Goal: Task Accomplishment & Management: Manage account settings

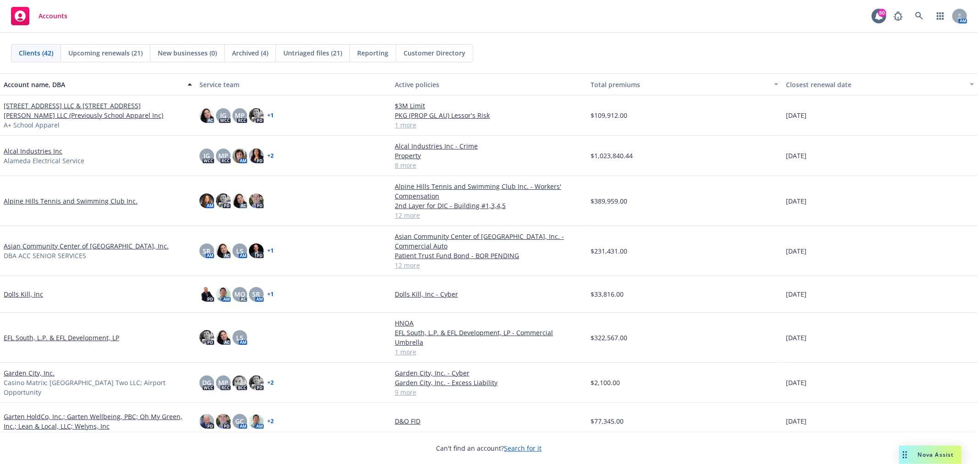
click at [297, 53] on span "Untriaged files (21)" at bounding box center [312, 53] width 59 height 10
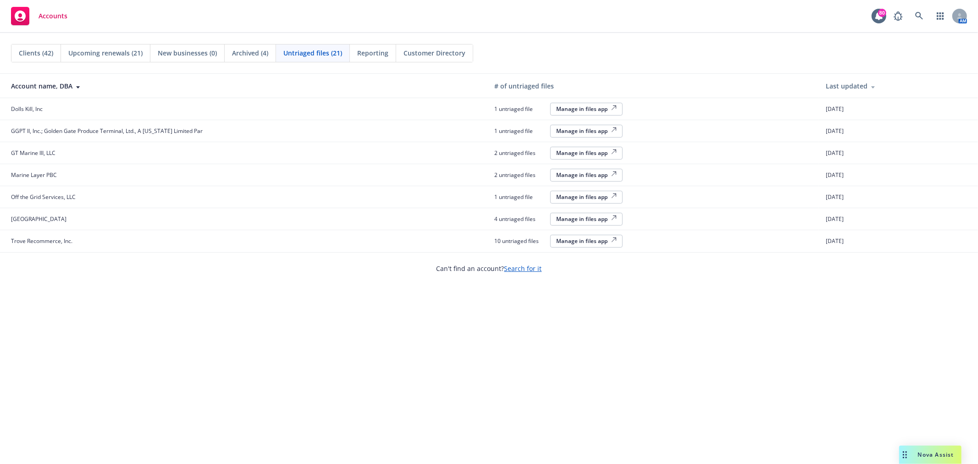
click at [583, 214] on button "Manage in files app" at bounding box center [586, 219] width 72 height 13
click at [600, 200] on div "Manage in files app" at bounding box center [586, 197] width 61 height 8
click at [603, 181] on button "Manage in files app" at bounding box center [586, 175] width 72 height 13
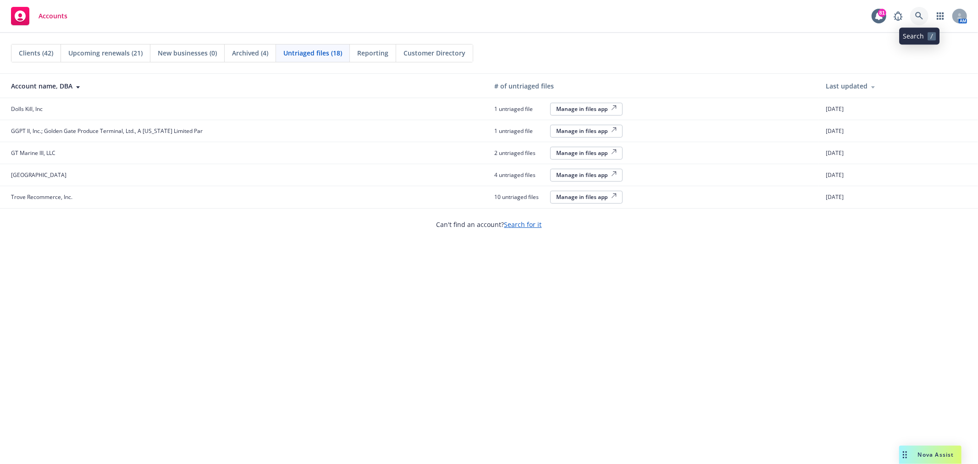
click at [922, 12] on icon at bounding box center [919, 16] width 8 height 8
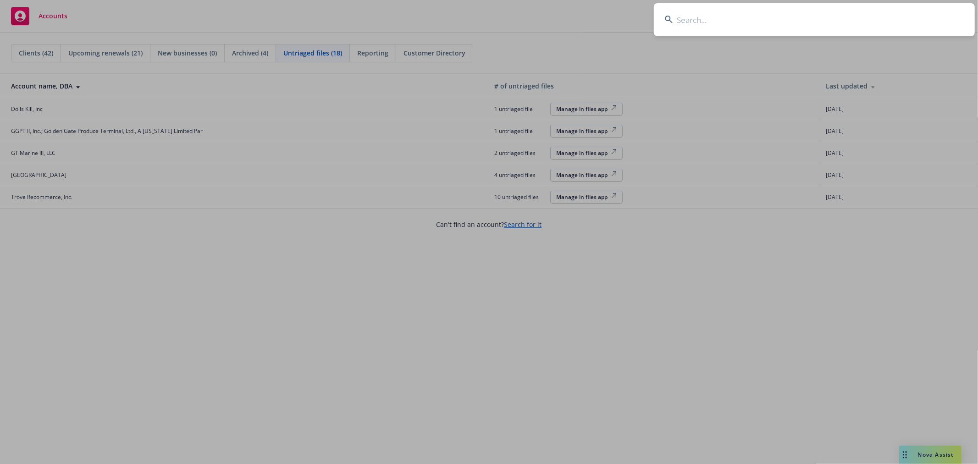
click at [807, 24] on input at bounding box center [814, 19] width 321 height 33
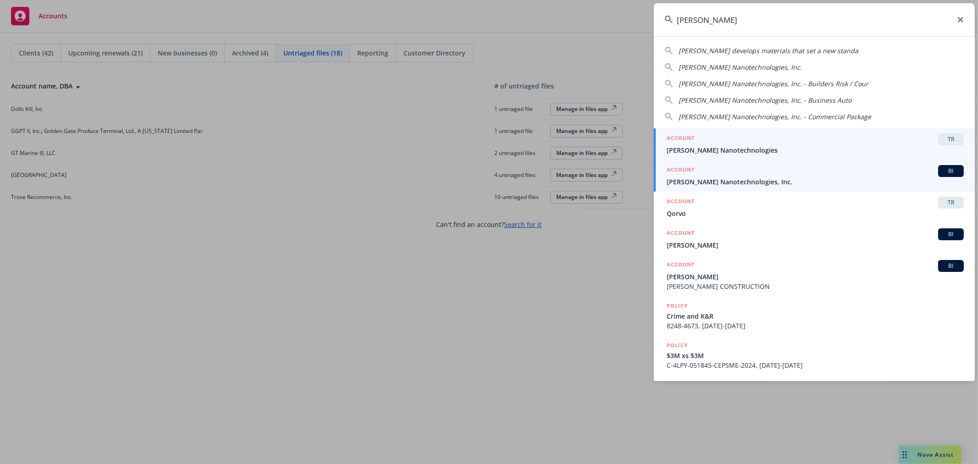
type input "sila"
click at [716, 179] on span "Sila Nanotechnologies, Inc." at bounding box center [814, 182] width 297 height 10
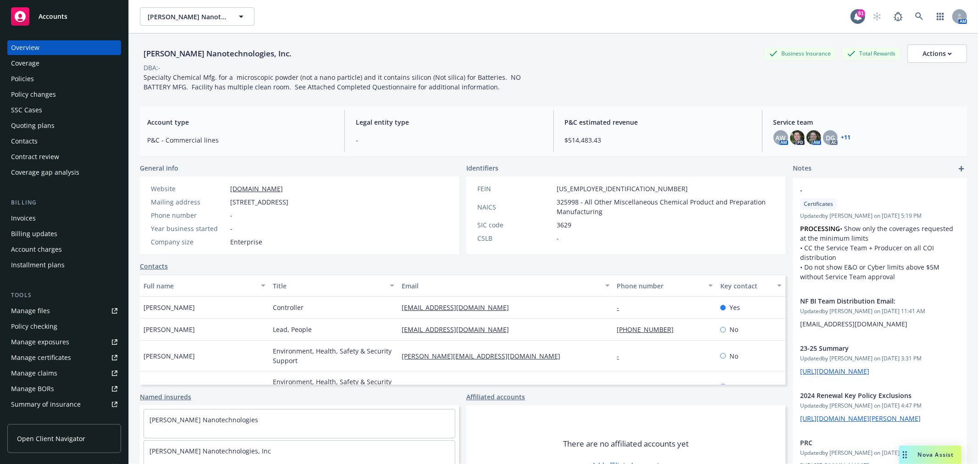
click at [75, 76] on div "Policies" at bounding box center [64, 79] width 106 height 15
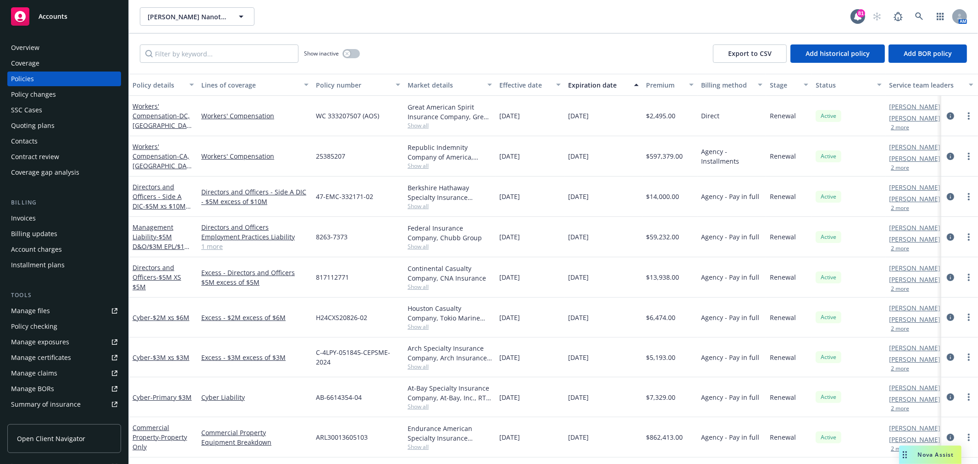
click at [899, 127] on button "2 more" at bounding box center [900, 128] width 18 height 6
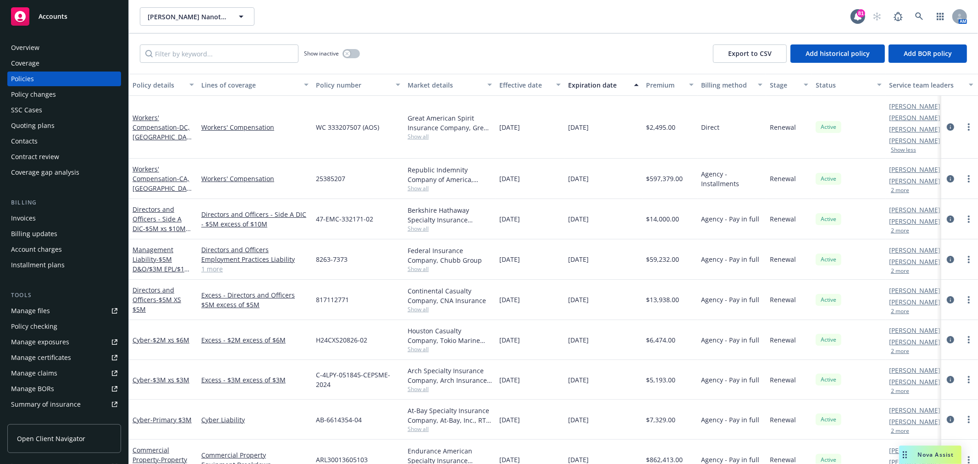
click at [904, 188] on button "2 more" at bounding box center [900, 190] width 18 height 6
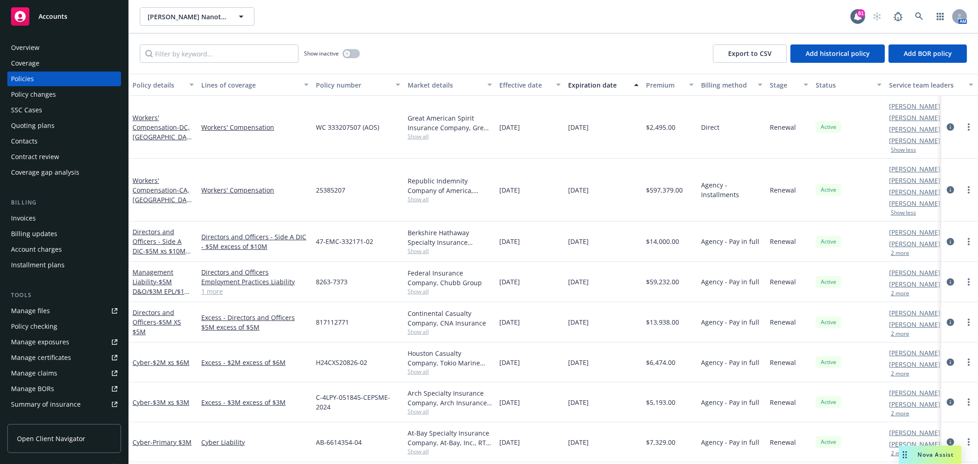
scroll to position [51, 0]
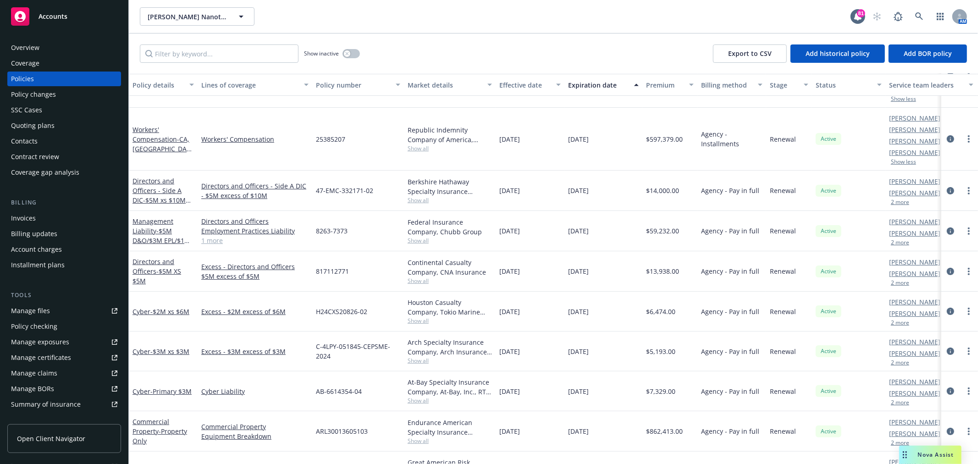
click at [906, 201] on button "2 more" at bounding box center [900, 202] width 18 height 6
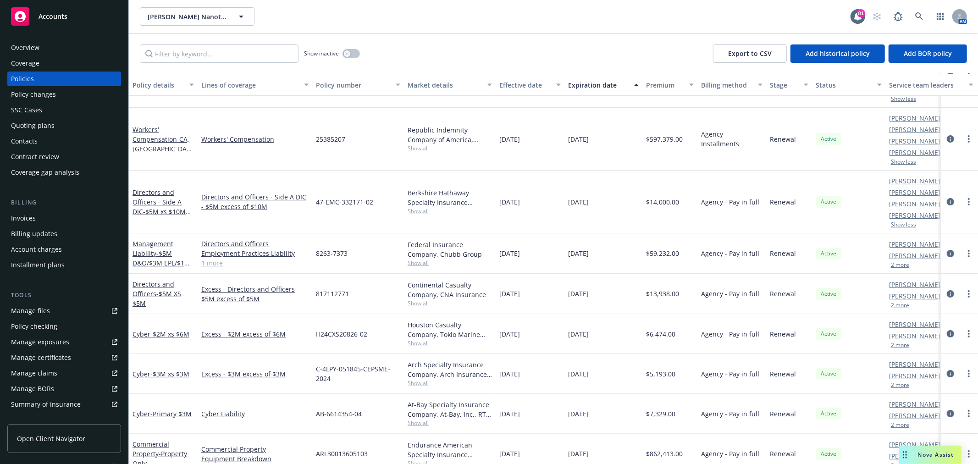
click at [904, 263] on button "2 more" at bounding box center [900, 265] width 18 height 6
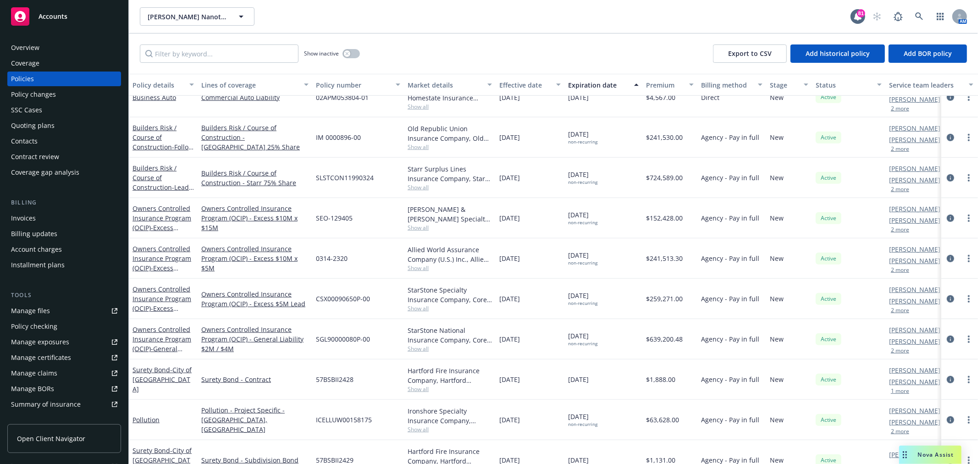
scroll to position [627, 0]
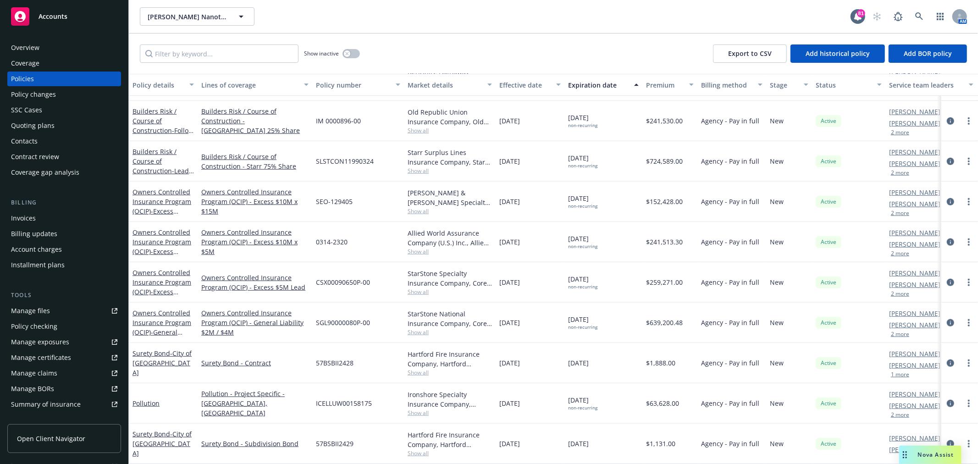
click at [35, 37] on div "Overview Coverage Policies Policy changes SSC Cases Quoting plans Contacts Cont…" at bounding box center [64, 246] width 128 height 435
click at [34, 48] on div "Overview" at bounding box center [25, 47] width 28 height 15
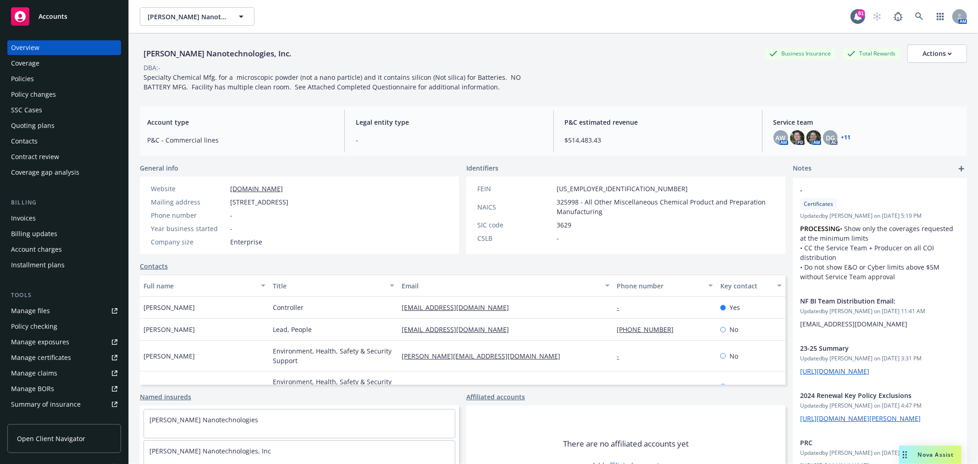
click at [44, 74] on div "Policies" at bounding box center [64, 79] width 106 height 15
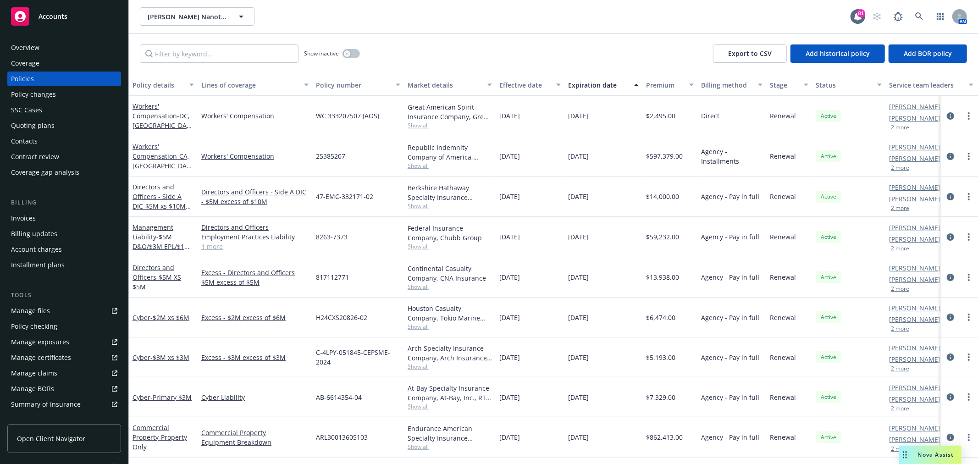
click at [49, 44] on div "Overview" at bounding box center [64, 47] width 106 height 15
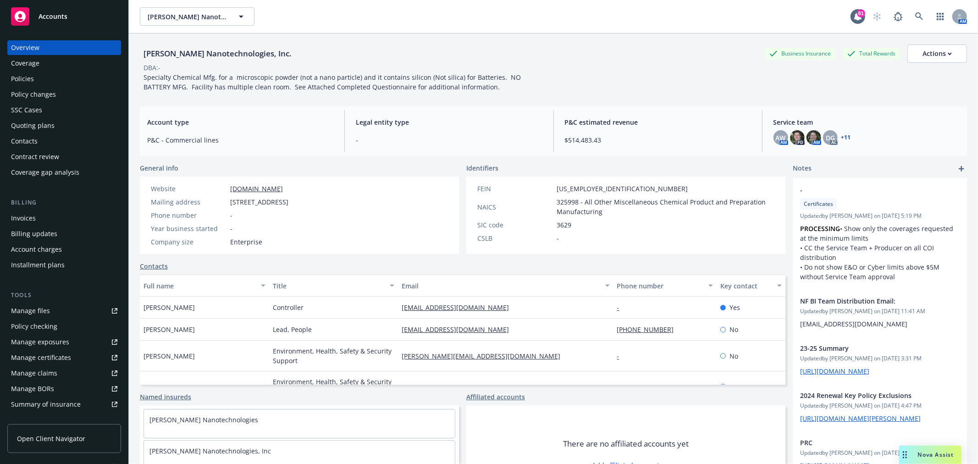
click at [51, 43] on div "Overview" at bounding box center [64, 47] width 106 height 15
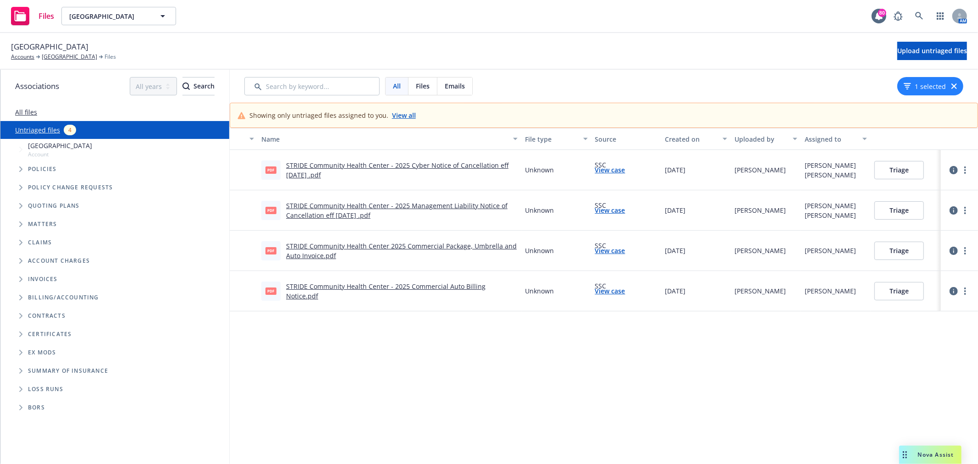
click at [612, 165] on link "View case" at bounding box center [610, 170] width 30 height 10
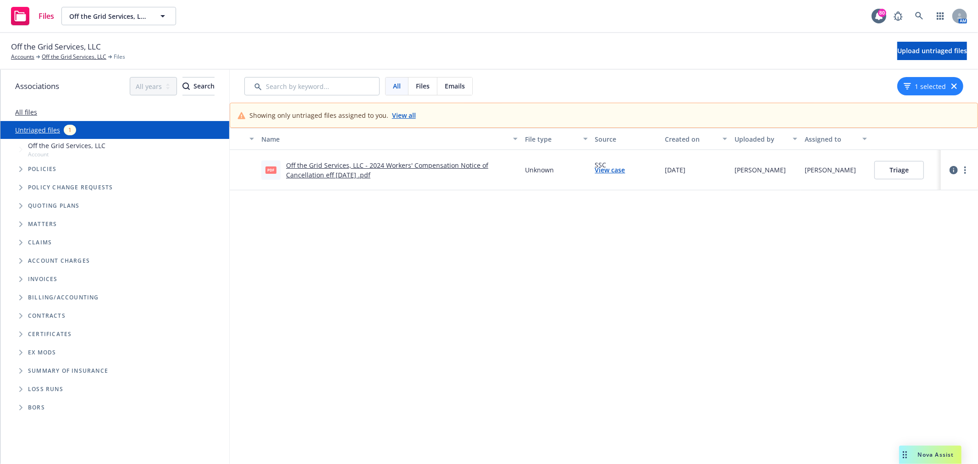
click at [598, 170] on link "View case" at bounding box center [610, 170] width 30 height 10
click at [959, 175] on link "more" at bounding box center [964, 170] width 11 height 11
click at [952, 193] on link "Archive" at bounding box center [922, 189] width 81 height 18
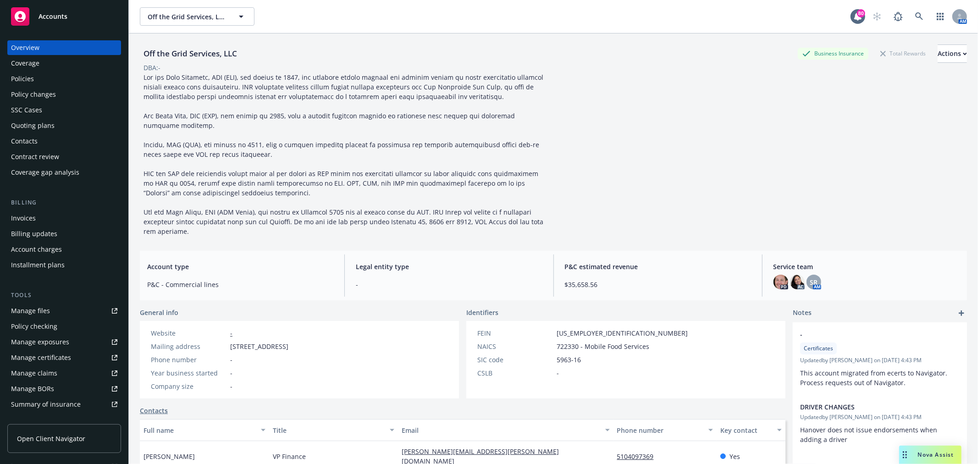
click at [35, 75] on div "Policies" at bounding box center [64, 79] width 106 height 15
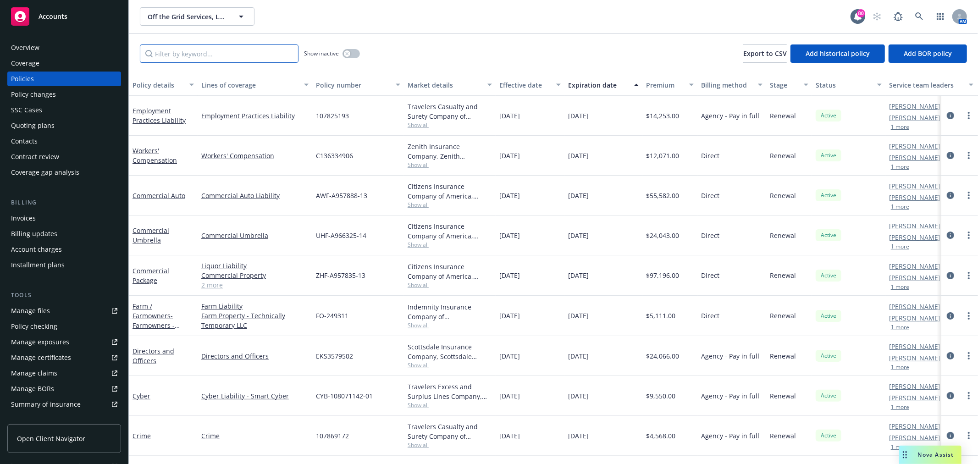
click at [260, 50] on input "Filter by keyword..." at bounding box center [219, 53] width 159 height 18
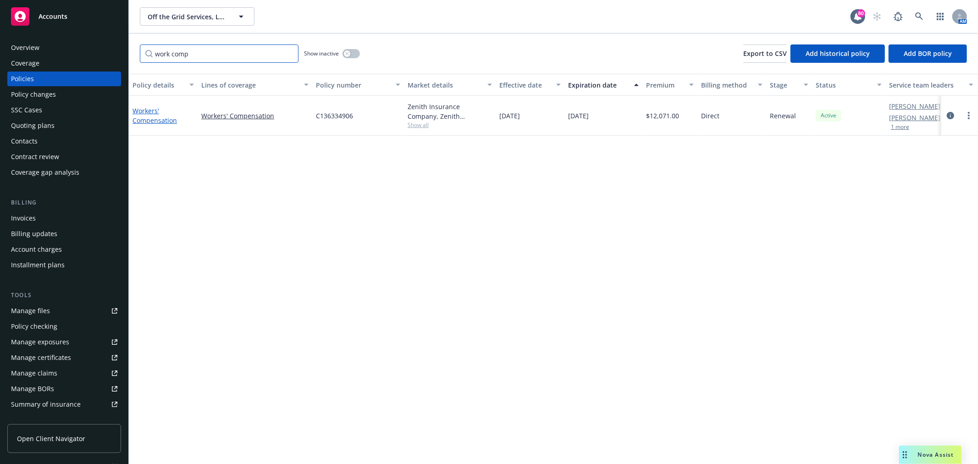
type input "work comp"
click at [154, 122] on link "Workers' Compensation" at bounding box center [154, 115] width 44 height 18
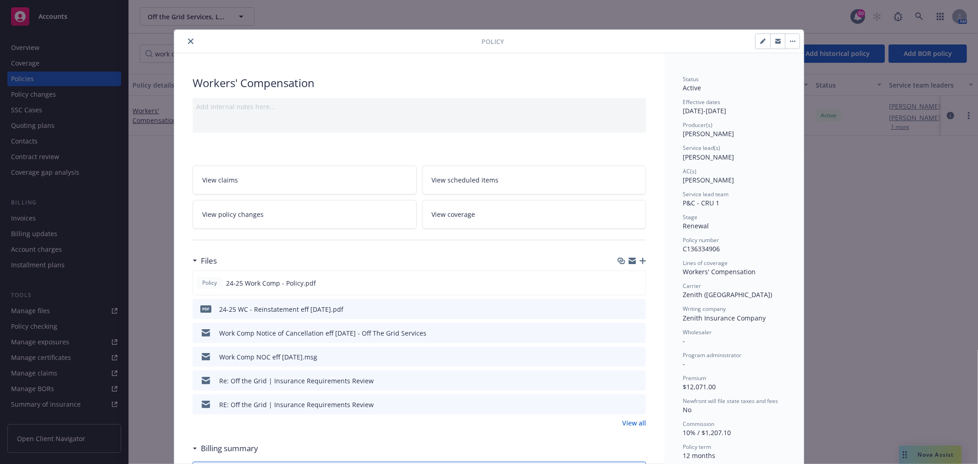
click at [622, 420] on link "View all" at bounding box center [634, 423] width 24 height 10
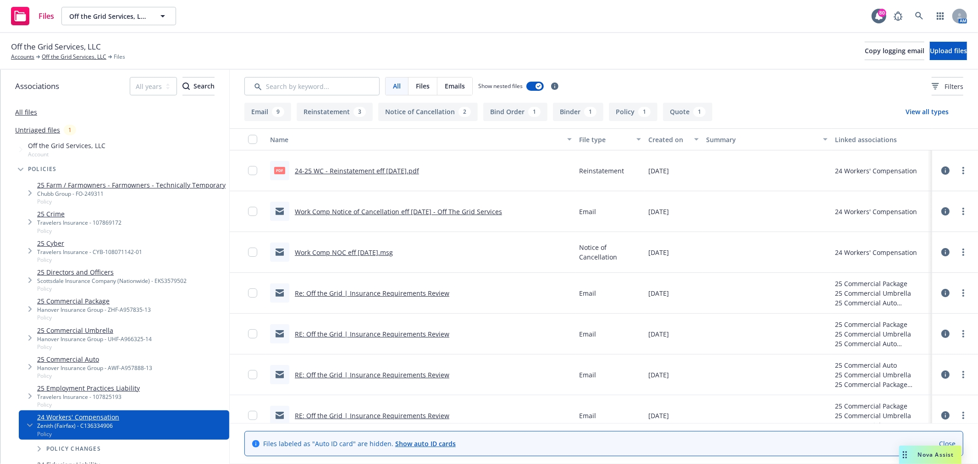
click at [941, 171] on icon at bounding box center [945, 170] width 8 height 8
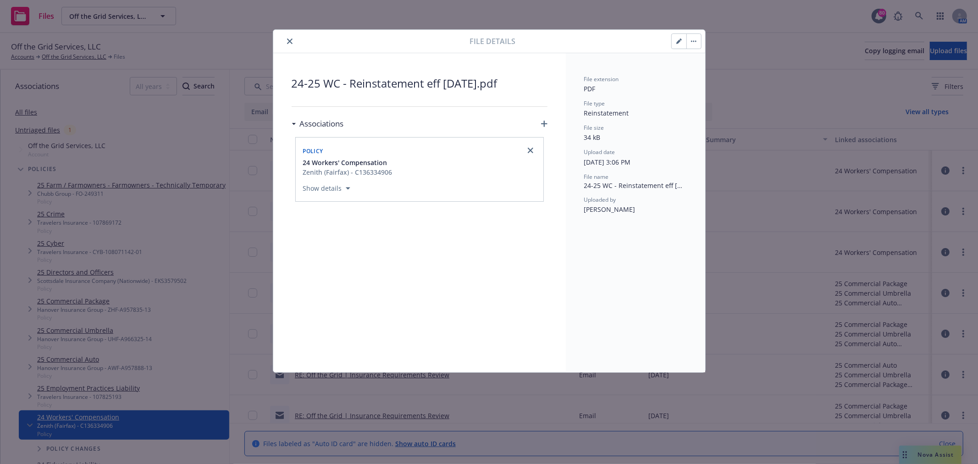
click at [290, 43] on icon "close" at bounding box center [290, 42] width 6 height 6
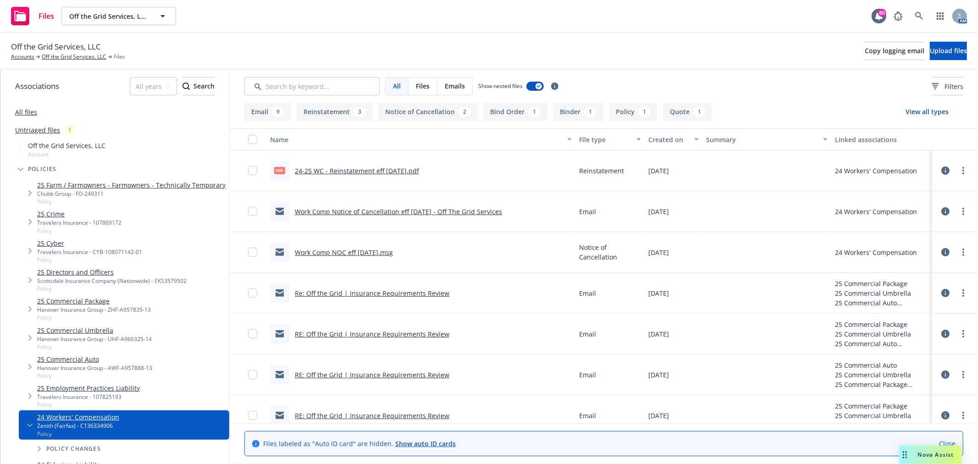
click at [941, 211] on icon at bounding box center [945, 211] width 8 height 8
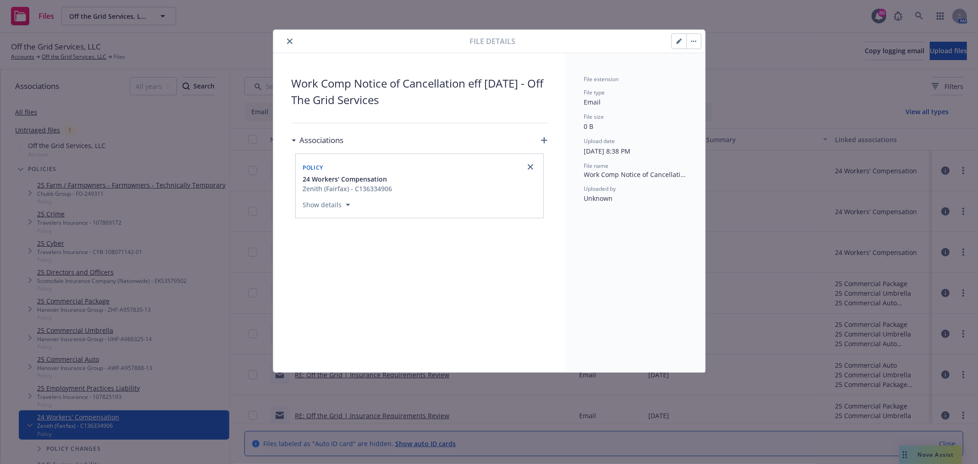
click at [289, 40] on icon "close" at bounding box center [290, 42] width 6 height 6
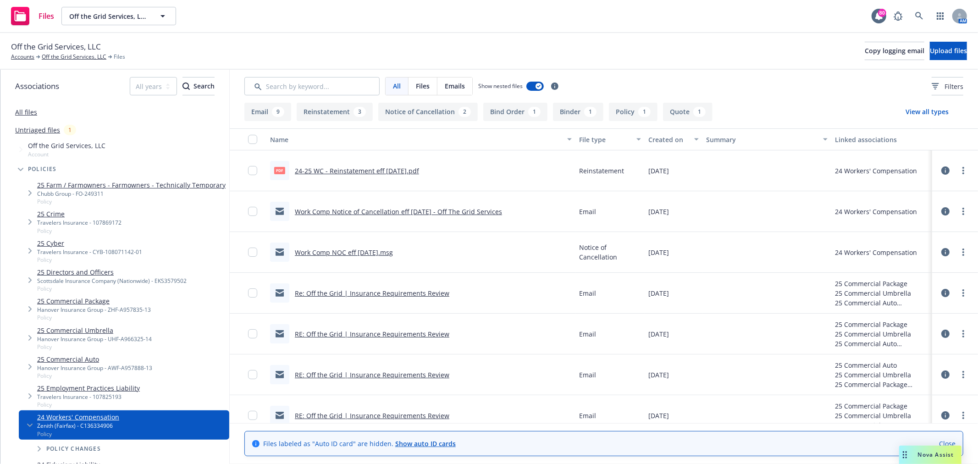
click at [941, 253] on icon at bounding box center [945, 252] width 8 height 8
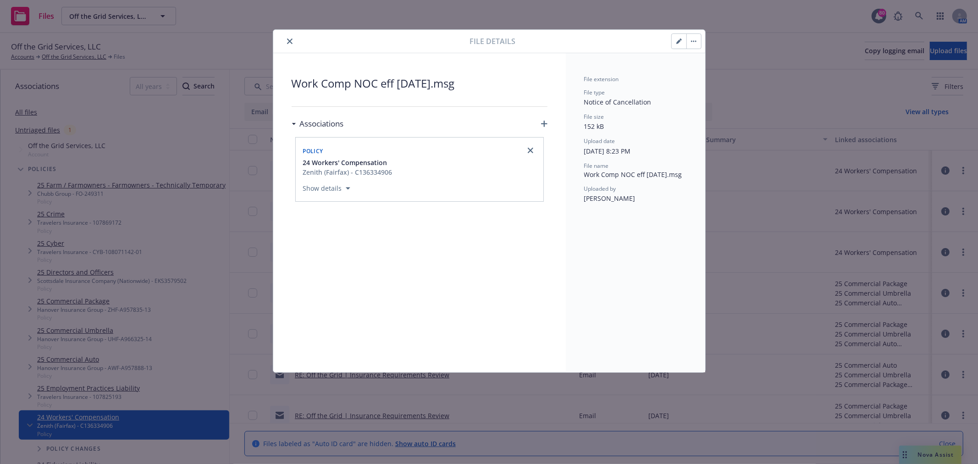
click at [289, 41] on icon "close" at bounding box center [290, 42] width 6 height 6
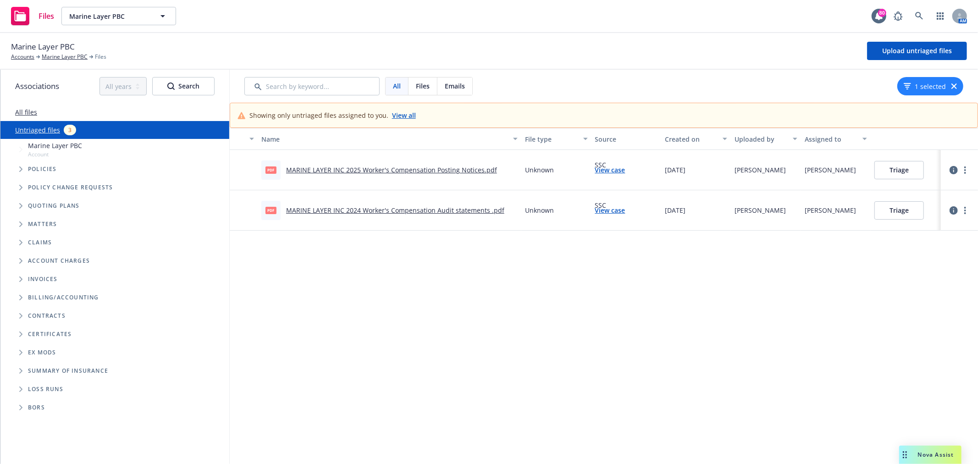
click at [606, 209] on link "View case" at bounding box center [610, 210] width 30 height 10
click at [322, 210] on link "MARINE LAYER INC 2024 Worker's Compensation Audit statements .pdf" at bounding box center [395, 210] width 218 height 9
click at [959, 214] on link "more" at bounding box center [964, 210] width 11 height 11
click at [393, 167] on link "MARINE LAYER INC 2025 Worker's Compensation Posting Notices.pdf" at bounding box center [391, 169] width 211 height 9
click at [897, 212] on button "Triage" at bounding box center [899, 210] width 50 height 18
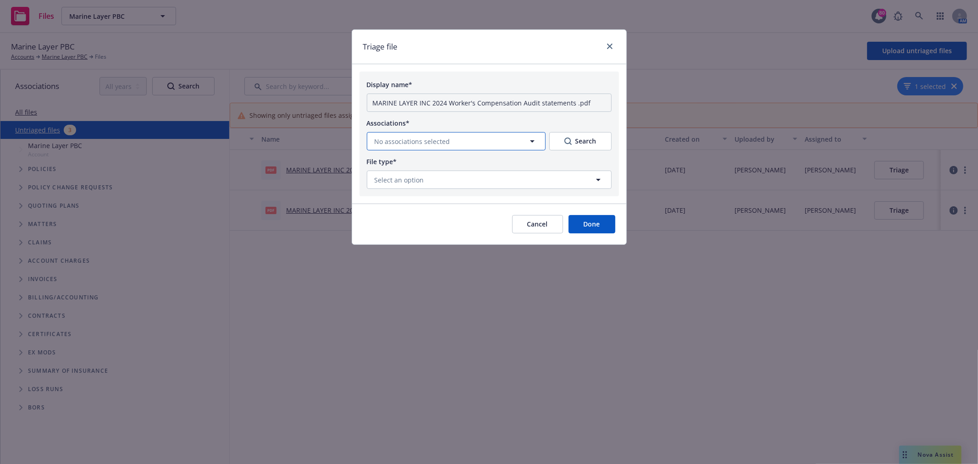
click at [427, 137] on span "No associations selected" at bounding box center [412, 142] width 76 height 10
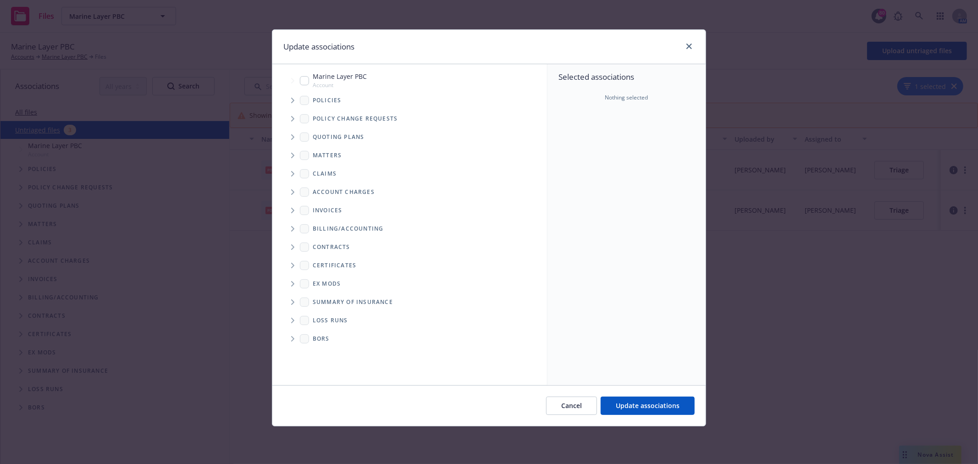
click at [299, 95] on span "Tree Example" at bounding box center [292, 100] width 15 height 15
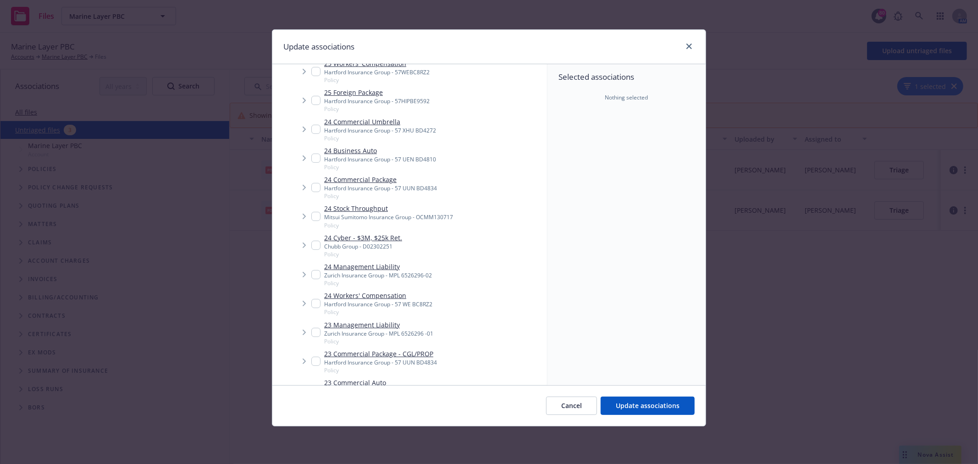
scroll to position [204, 0]
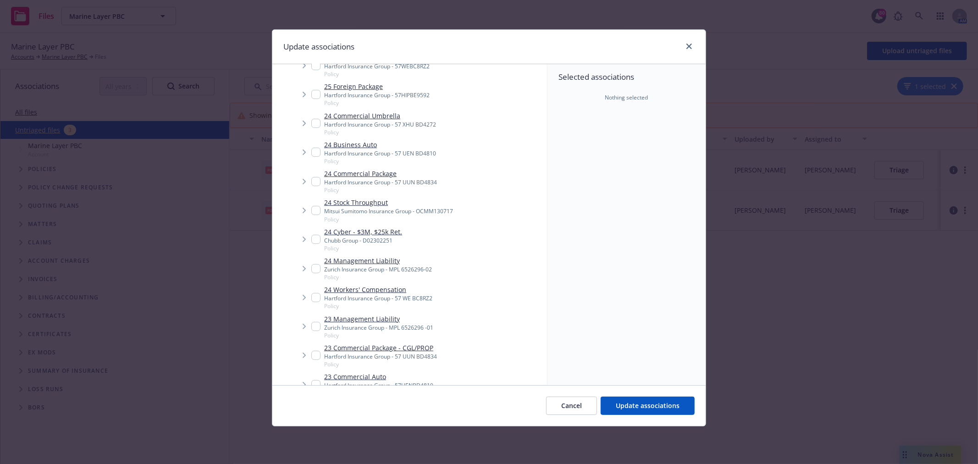
click at [314, 298] on input "Tree Example" at bounding box center [315, 297] width 9 height 9
checkbox input "true"
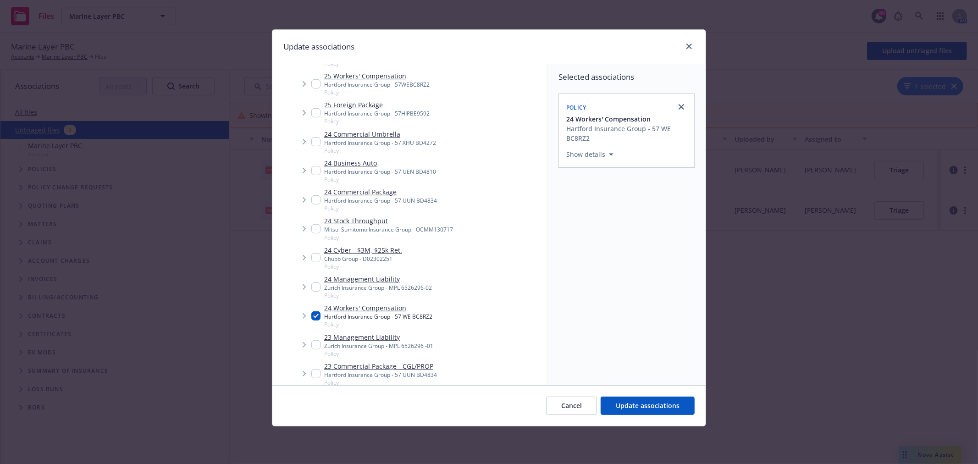
scroll to position [153, 0]
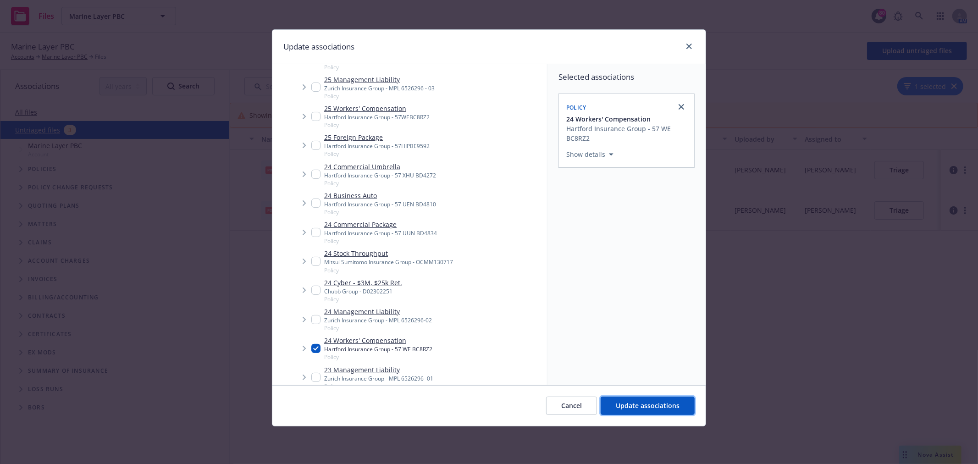
click at [644, 407] on span "Update associations" at bounding box center [648, 405] width 64 height 9
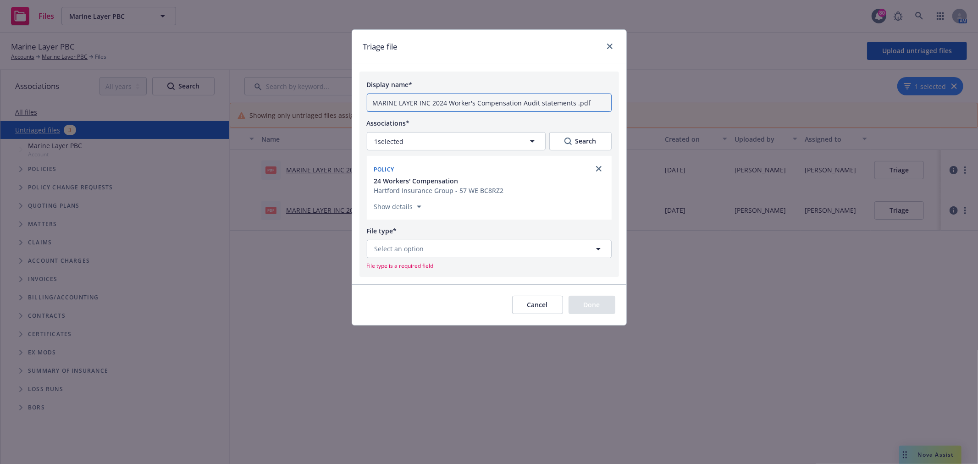
click at [578, 102] on input "MARINE LAYER INC 2024 Worker's Compensation Audit statements .pdf" at bounding box center [489, 103] width 245 height 18
drag, startPoint x: 444, startPoint y: 103, endPoint x: 323, endPoint y: 96, distance: 121.2
click at [323, 101] on div "Triage file Display name* MARINE LAYER INC 2024 Worker's Compensation Audit sta…" at bounding box center [489, 232] width 978 height 464
drag, startPoint x: 555, startPoint y: 105, endPoint x: 540, endPoint y: 108, distance: 16.0
click at [540, 108] on input "24-25 Worker's Compensation Audit statements" at bounding box center [489, 103] width 245 height 18
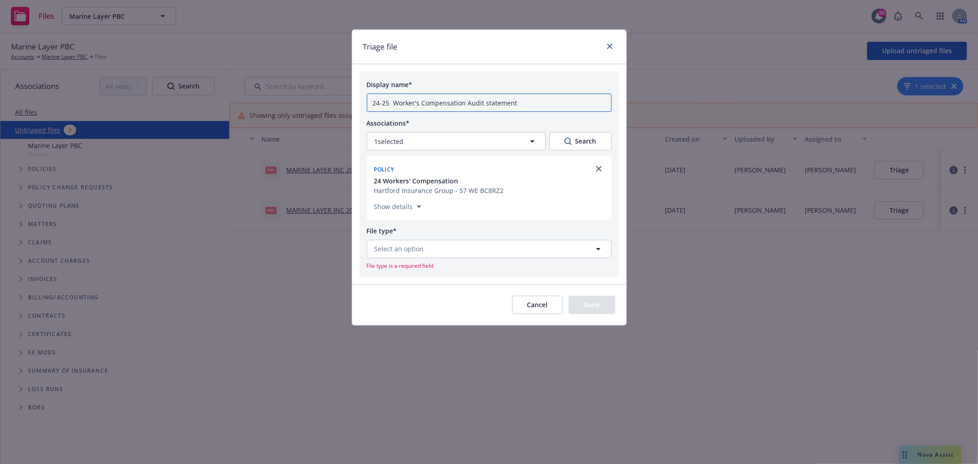
click at [466, 103] on input "24-25 Worker's Compensation Audit statement" at bounding box center [489, 103] width 245 height 18
type input "24-25 Worker's Compensation Audit statement"
click at [451, 245] on button "Select an option" at bounding box center [489, 249] width 245 height 18
click at [450, 175] on div "Audit Statement" at bounding box center [489, 174] width 233 height 13
type input "Audit Statement"
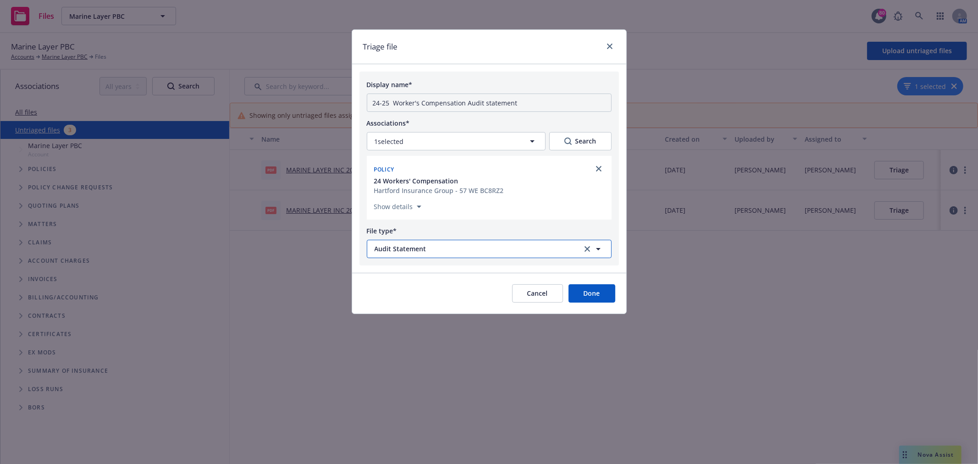
click at [448, 243] on button "Audit Statement" at bounding box center [489, 249] width 245 height 18
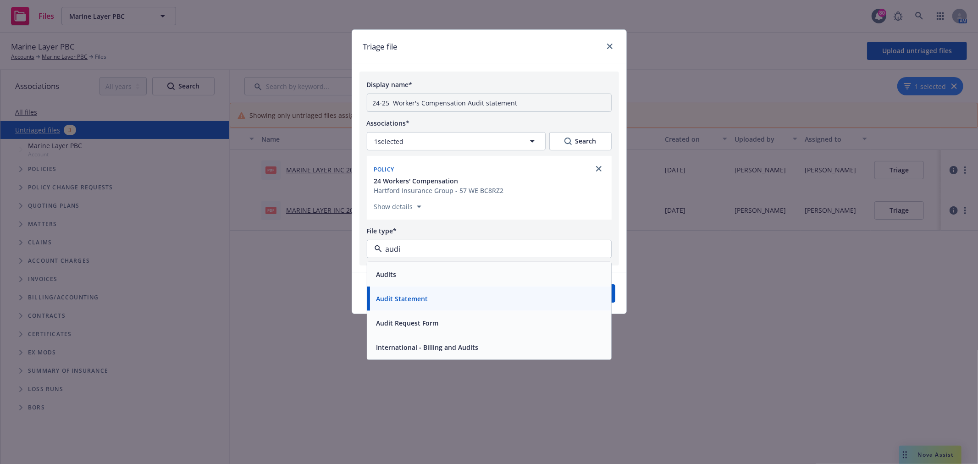
type input "audit"
click at [422, 298] on span "Audit Statement" at bounding box center [402, 299] width 52 height 10
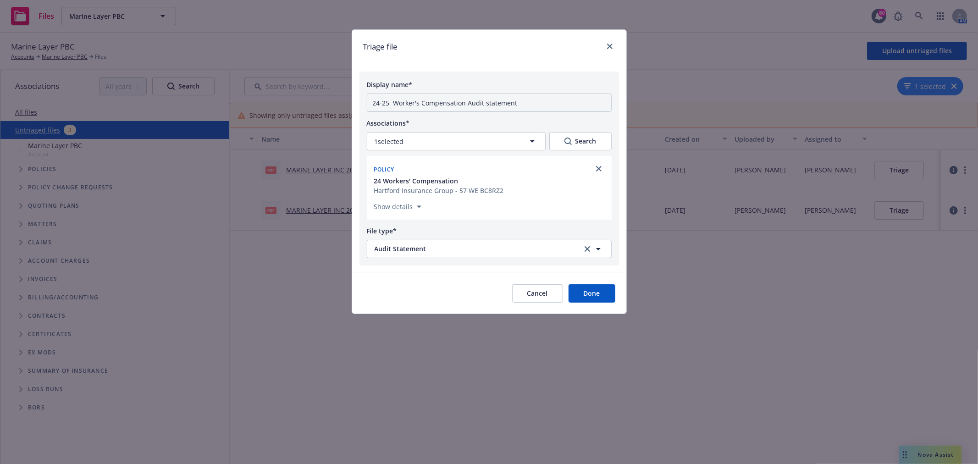
click at [601, 294] on button "Done" at bounding box center [591, 293] width 47 height 18
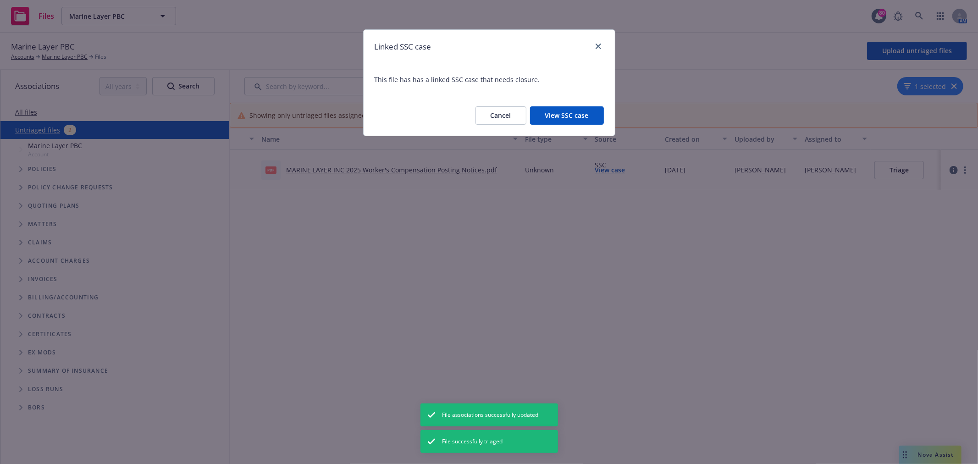
click at [589, 116] on button "View SSC case" at bounding box center [567, 115] width 74 height 18
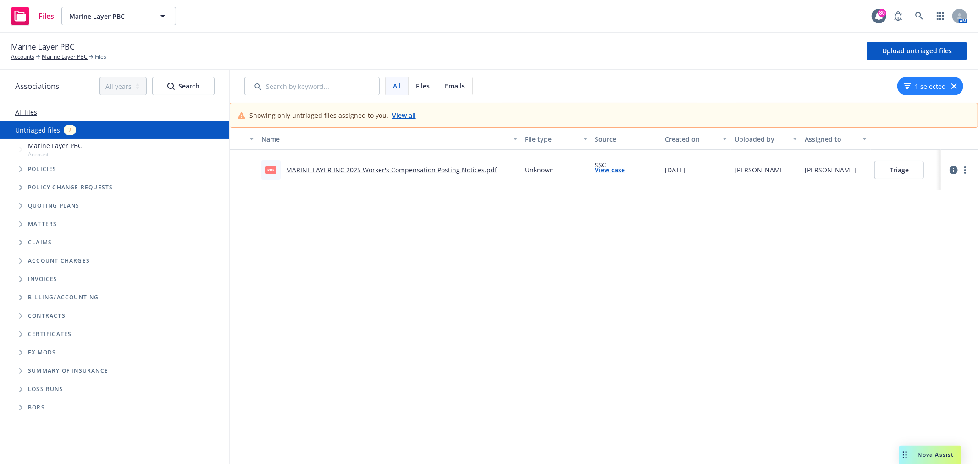
click at [325, 164] on div "pdf MARINE LAYER INC 2025 Worker's Compensation Posting Notices.pdf" at bounding box center [379, 169] width 236 height 19
click at [397, 171] on link "MARINE LAYER INC 2025 Worker's Compensation Posting Notices.pdf" at bounding box center [391, 169] width 211 height 9
click at [906, 171] on button "Triage" at bounding box center [899, 170] width 50 height 18
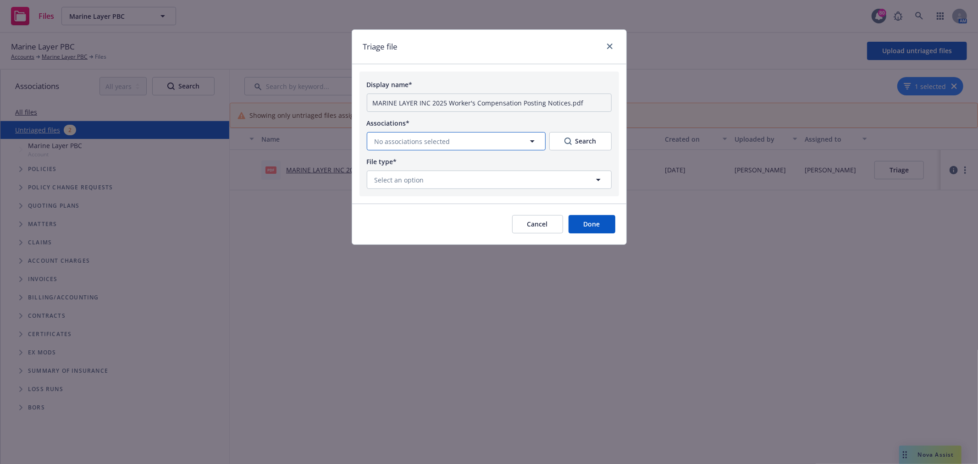
click at [448, 141] on button "No associations selected" at bounding box center [456, 141] width 179 height 18
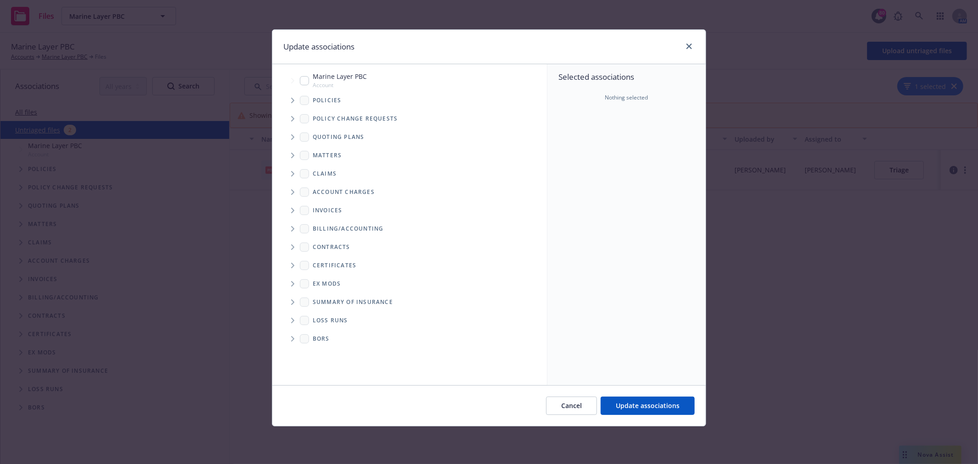
click at [294, 102] on icon "Tree Example" at bounding box center [293, 101] width 4 height 6
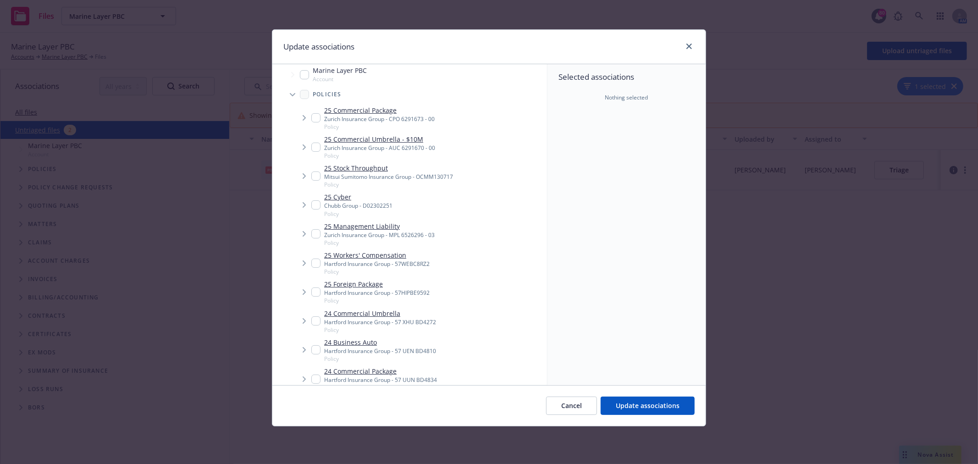
scroll to position [0, 0]
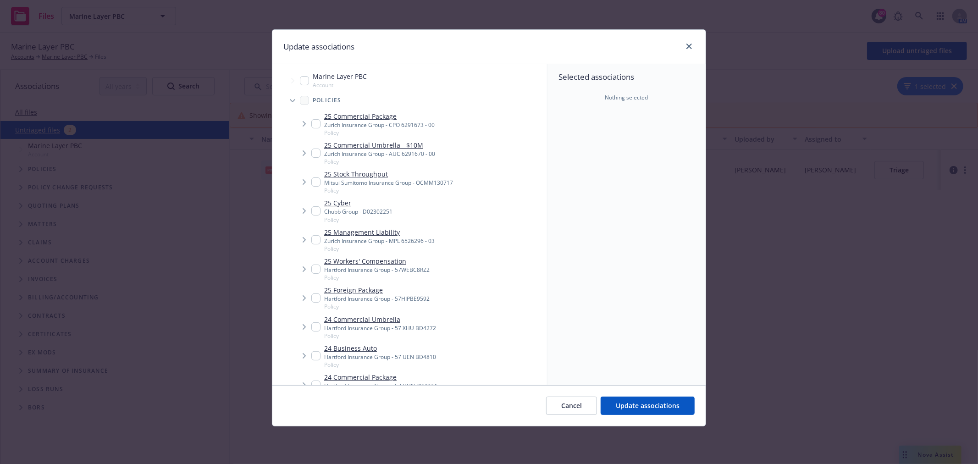
click at [314, 269] on input "Tree Example" at bounding box center [315, 268] width 9 height 9
checkbox input "true"
click at [655, 409] on span "Update associations" at bounding box center [648, 405] width 64 height 9
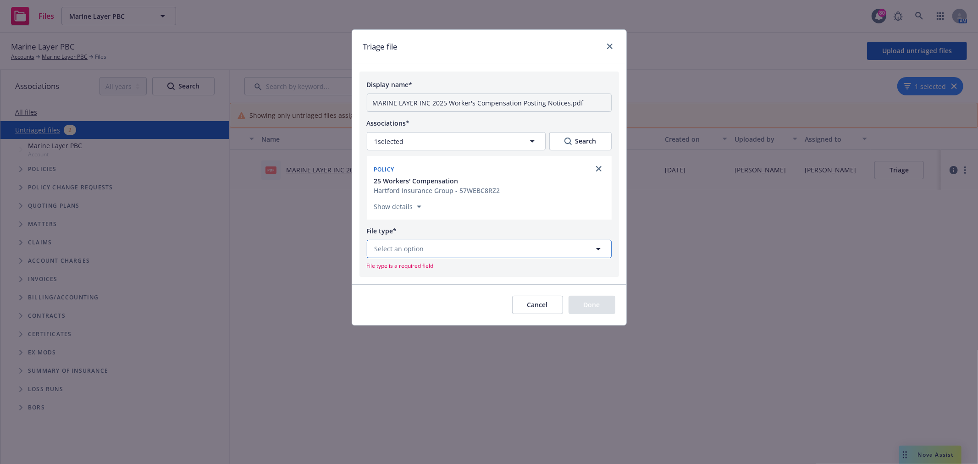
click at [415, 249] on span "Select an option" at bounding box center [399, 249] width 50 height 10
type input "postin"
click at [445, 223] on div "Posting notice" at bounding box center [489, 223] width 233 height 13
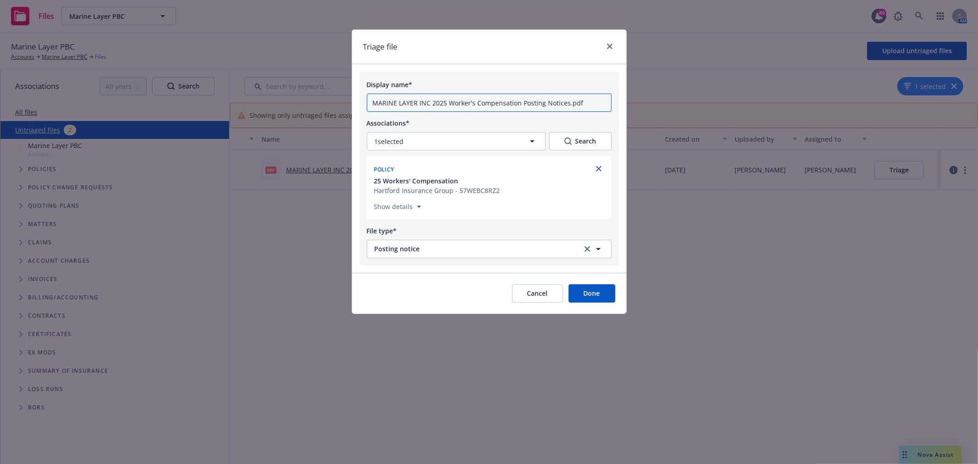
drag, startPoint x: 447, startPoint y: 104, endPoint x: 321, endPoint y: 102, distance: 126.1
click at [321, 102] on div "Triage file Display name* MARINE LAYER INC 2025 Worker's Compensation Posting N…" at bounding box center [489, 232] width 978 height 464
click at [569, 106] on input "25-26 Worker's Compensation Posting Notices.pdf" at bounding box center [489, 103] width 245 height 18
type input "25-26 Worker's Compensation Posting Notice - New Jersey"
click at [587, 286] on button "Done" at bounding box center [591, 293] width 47 height 18
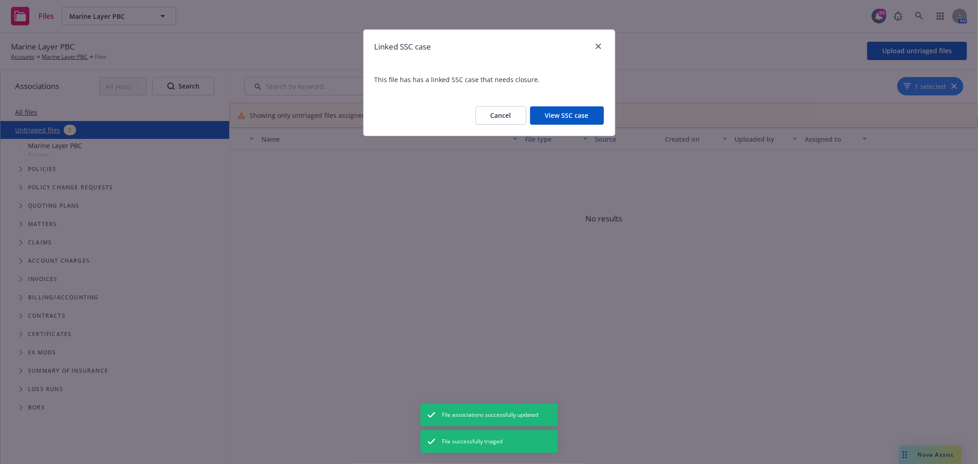
click at [577, 115] on button "View SSC case" at bounding box center [567, 115] width 74 height 18
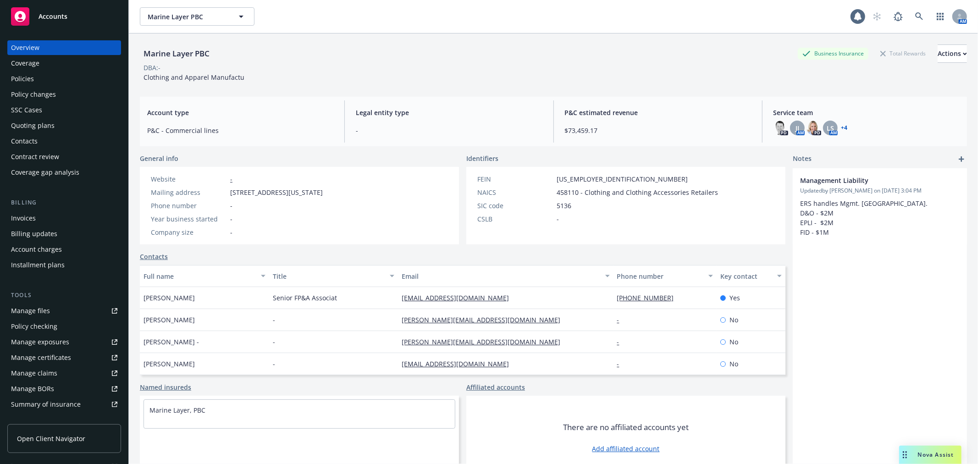
click at [44, 70] on div "Coverage" at bounding box center [64, 63] width 106 height 15
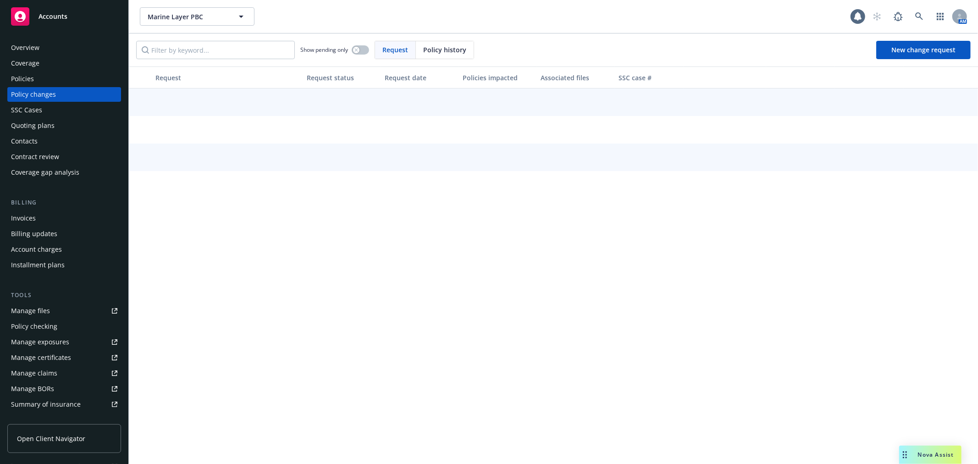
click at [39, 78] on div "Policies" at bounding box center [64, 79] width 106 height 15
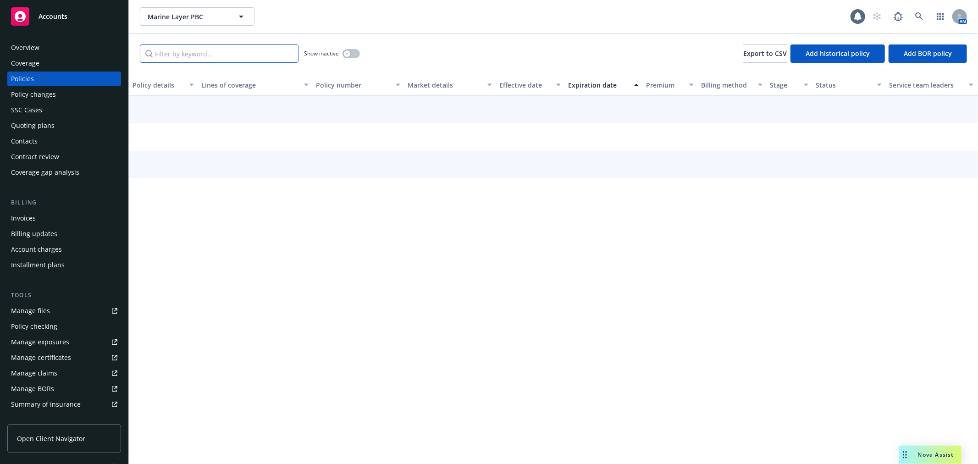
click at [197, 60] on input "Filter by keyword..." at bounding box center [219, 53] width 159 height 18
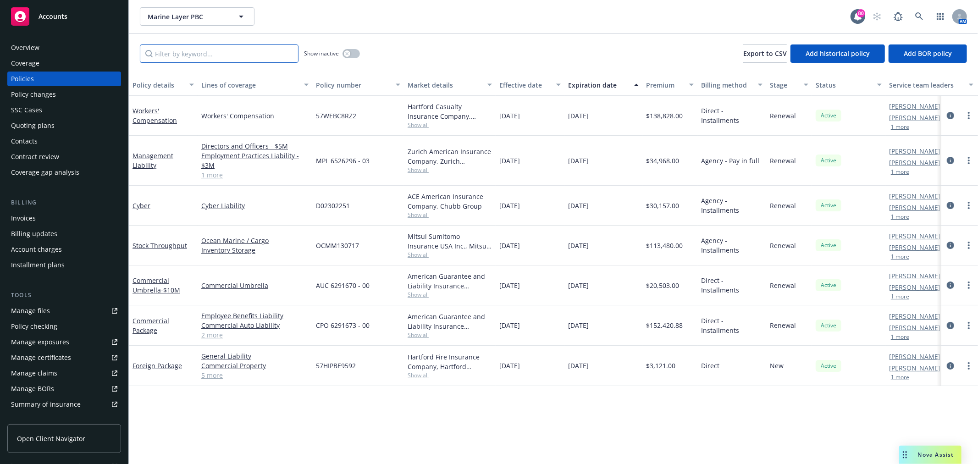
type input "a"
